Goal: Task Accomplishment & Management: Complete application form

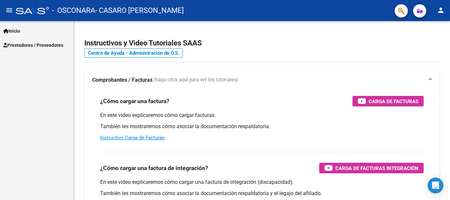
click at [25, 45] on span "Prestadores / Proveedores" at bounding box center [33, 45] width 60 height 7
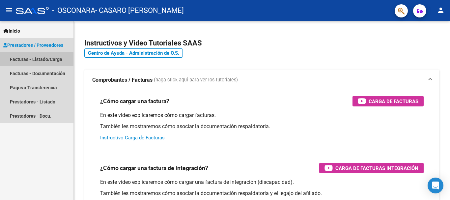
click at [36, 60] on link "Facturas - Listado/Carga" at bounding box center [37, 59] width 74 height 14
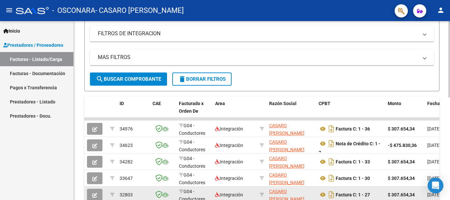
scroll to position [132, 0]
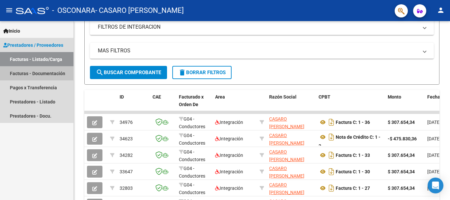
click at [25, 74] on link "Facturas - Documentación" at bounding box center [37, 73] width 74 height 14
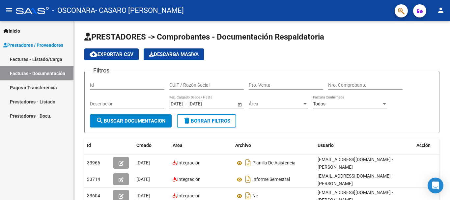
click at [28, 58] on link "Facturas - Listado/Carga" at bounding box center [37, 59] width 74 height 14
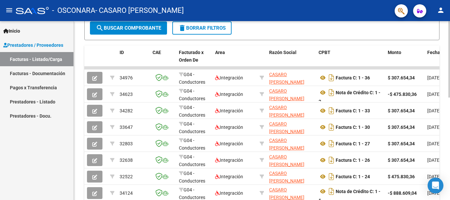
scroll to position [181, 0]
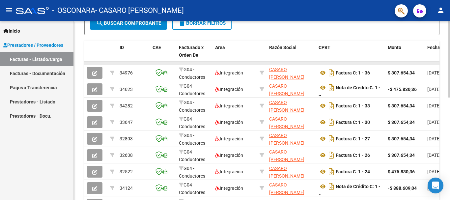
drag, startPoint x: 328, startPoint y: 63, endPoint x: 224, endPoint y: 64, distance: 104.5
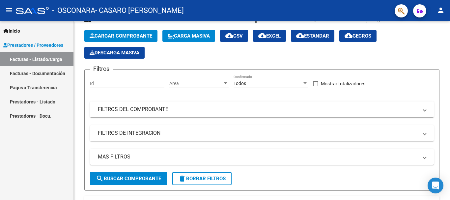
scroll to position [0, 0]
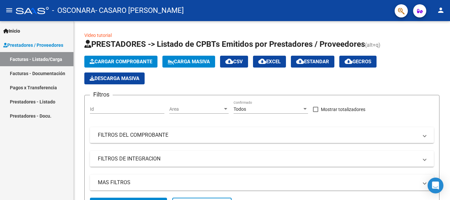
click at [48, 44] on span "Prestadores / Proveedores" at bounding box center [33, 45] width 60 height 7
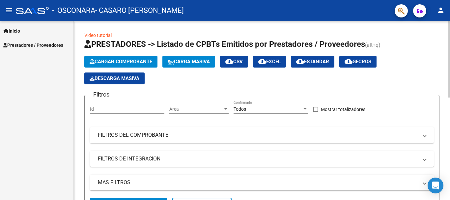
click at [125, 60] on span "Cargar Comprobante" at bounding box center [121, 62] width 63 height 6
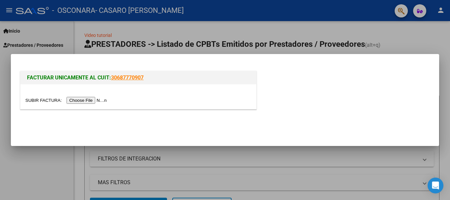
click at [83, 100] on input "file" at bounding box center [66, 100] width 83 height 7
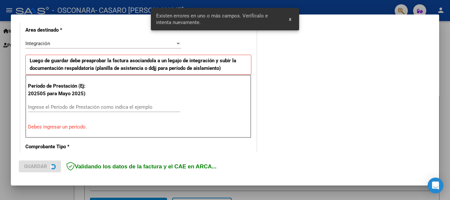
scroll to position [152, 0]
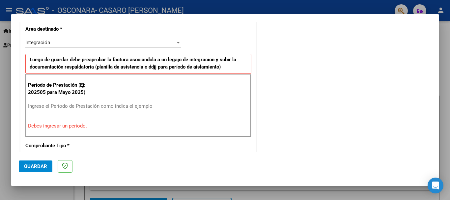
click at [44, 105] on input "Ingrese el Período de Prestación como indica el ejemplo" at bounding box center [104, 106] width 152 height 6
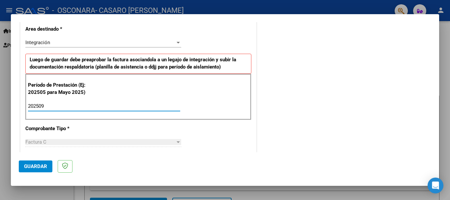
type input "202509"
click at [35, 170] on button "Guardar" at bounding box center [36, 167] width 34 height 12
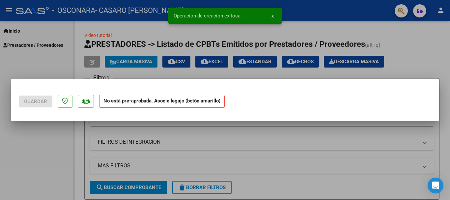
scroll to position [0, 0]
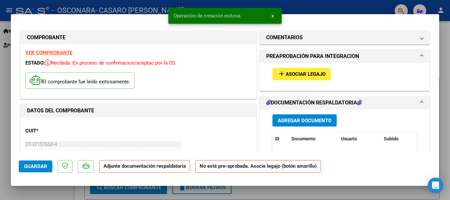
click at [320, 78] on button "add Asociar Legajo" at bounding box center [302, 74] width 58 height 12
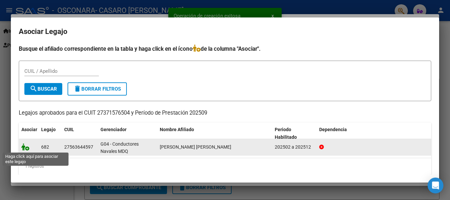
click at [26, 149] on icon at bounding box center [25, 146] width 8 height 7
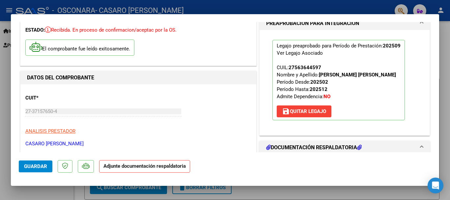
scroll to position [99, 0]
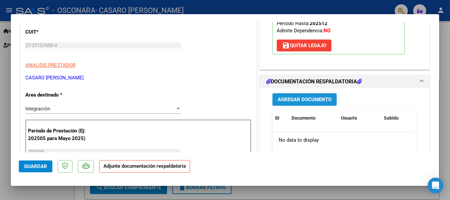
click at [309, 101] on span "Agregar Documento" at bounding box center [305, 100] width 54 height 6
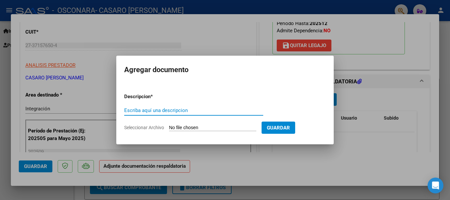
click at [158, 113] on input "Escriba aquí una descripcion" at bounding box center [193, 110] width 139 height 6
type input "planilla asistencia setiembre"
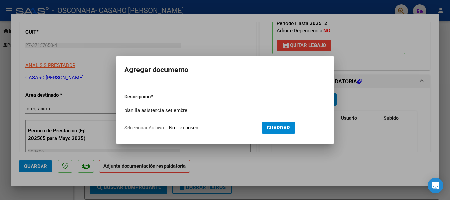
click at [251, 128] on input "Seleccionar Archivo" at bounding box center [212, 128] width 87 height 6
type input "C:\fakepath\CamScanner [DATE] 20.21.pdf"
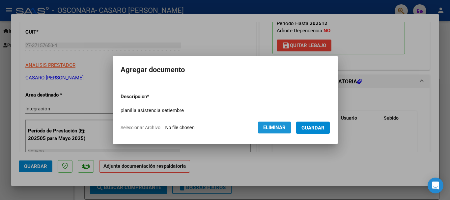
click at [286, 128] on span "Eliminar" at bounding box center [274, 128] width 22 height 6
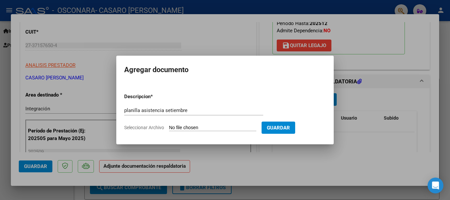
click at [217, 125] on input "Seleccionar Archivo" at bounding box center [212, 128] width 87 height 6
type input "C:\fakepath\planilla septiembre.pdf"
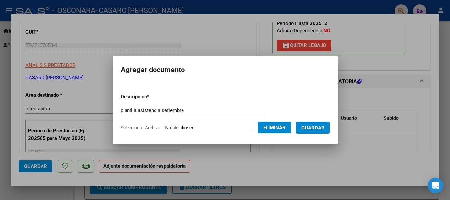
click at [323, 122] on button "Guardar" at bounding box center [313, 128] width 34 height 12
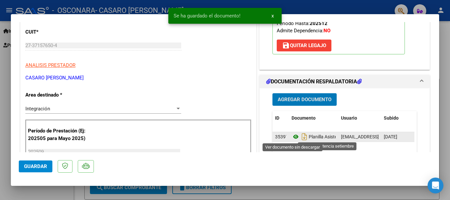
click at [294, 137] on icon at bounding box center [296, 137] width 9 height 8
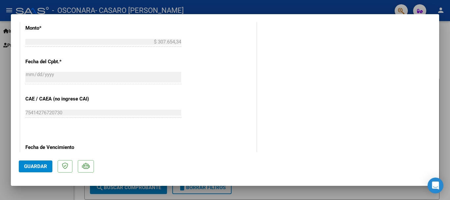
scroll to position [460, 0]
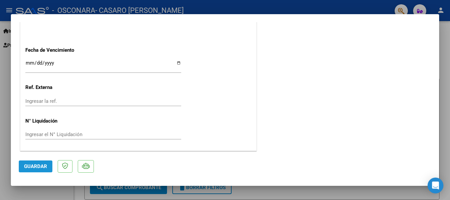
click at [31, 168] on span "Guardar" at bounding box center [35, 167] width 23 height 6
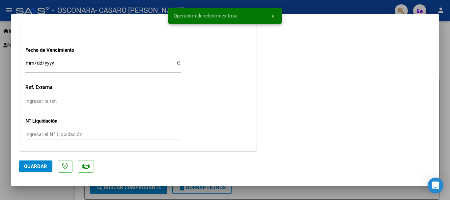
click at [446, 63] on div at bounding box center [225, 100] width 450 height 200
type input "$ 0,00"
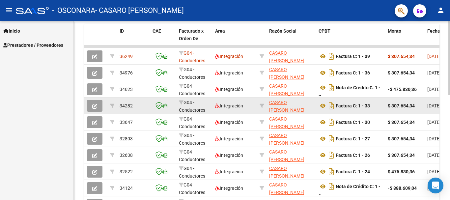
scroll to position [165, 0]
